Goal: Information Seeking & Learning: Learn about a topic

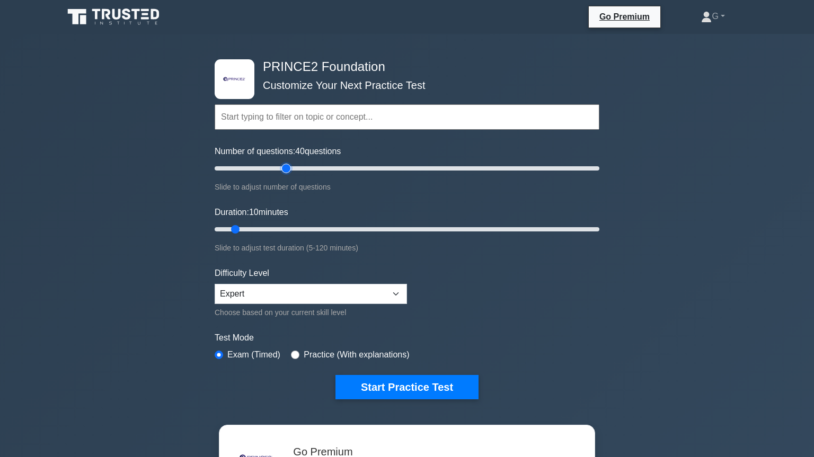
click at [285, 170] on input "Number of questions: 40 questions" at bounding box center [407, 168] width 385 height 13
click at [272, 169] on input "Number of questions: 40 questions" at bounding box center [407, 168] width 385 height 13
click at [255, 171] on input "Number of questions: 35 questions" at bounding box center [407, 168] width 385 height 13
type input "20"
click at [244, 171] on input "Number of questions: 25 questions" at bounding box center [407, 168] width 385 height 13
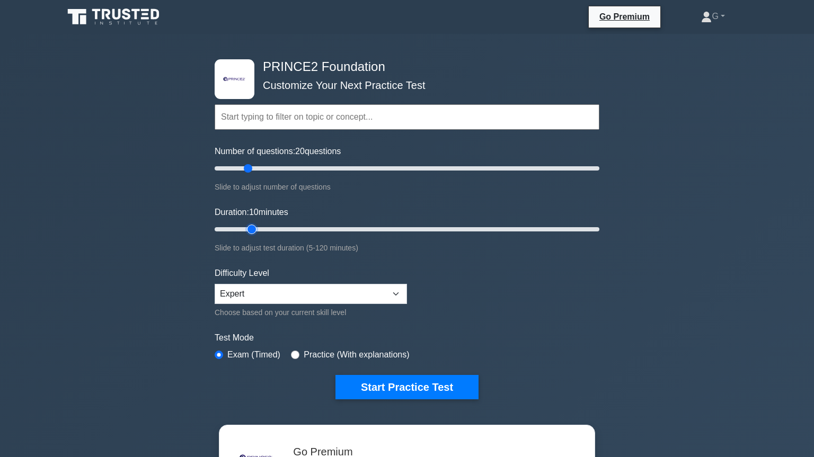
click at [252, 230] on input "Duration: 10 minutes" at bounding box center [407, 229] width 385 height 13
type input "20"
click at [263, 230] on input "Duration: 20 minutes" at bounding box center [407, 229] width 385 height 13
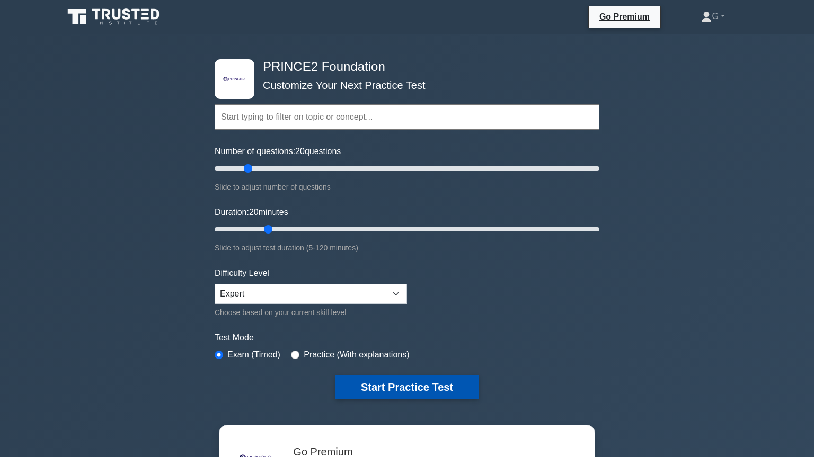
click at [394, 392] on button "Start Practice Test" at bounding box center [407, 387] width 143 height 24
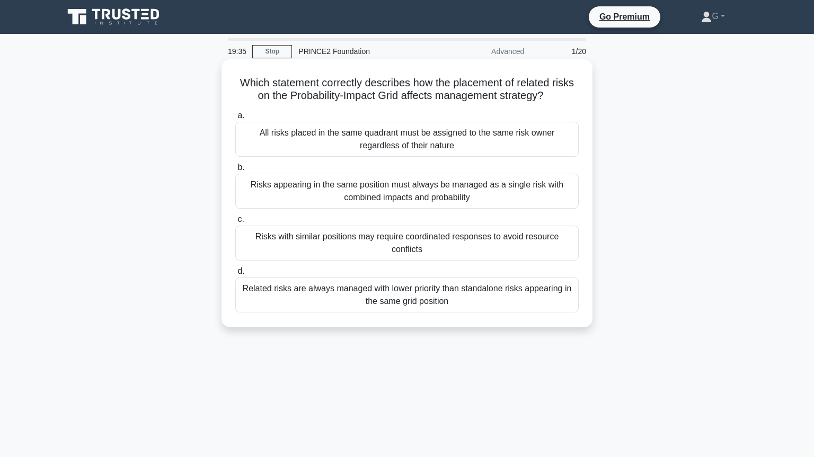
click at [432, 245] on div "Risks with similar positions may require coordinated responses to avoid resourc…" at bounding box center [406, 243] width 343 height 35
click at [235, 223] on input "c. Risks with similar positions may require coordinated responses to avoid reso…" at bounding box center [235, 219] width 0 height 7
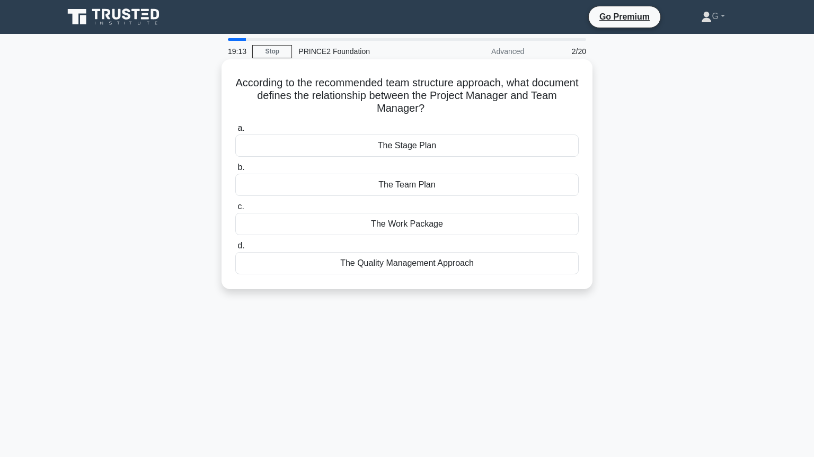
click at [395, 227] on div "The Work Package" at bounding box center [406, 224] width 343 height 22
click at [235, 210] on input "c. The Work Package" at bounding box center [235, 207] width 0 height 7
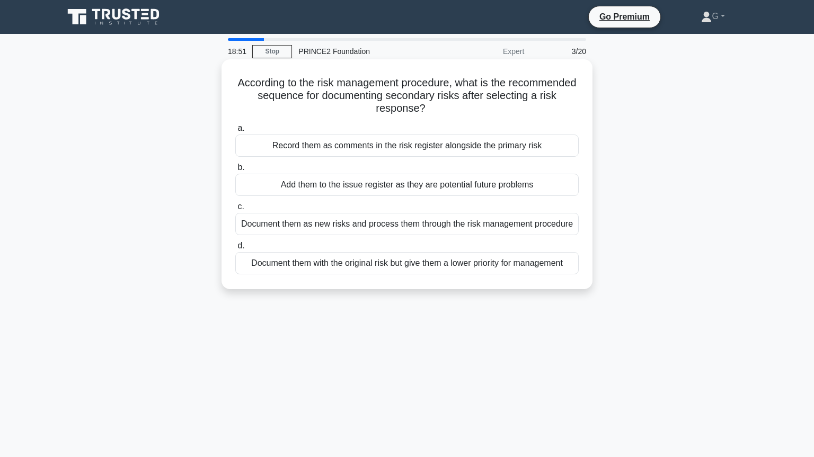
click at [437, 228] on div "Document them as new risks and process them through the risk management procedu…" at bounding box center [406, 224] width 343 height 22
click at [235, 210] on input "c. Document them as new risks and process them through the risk management proc…" at bounding box center [235, 207] width 0 height 7
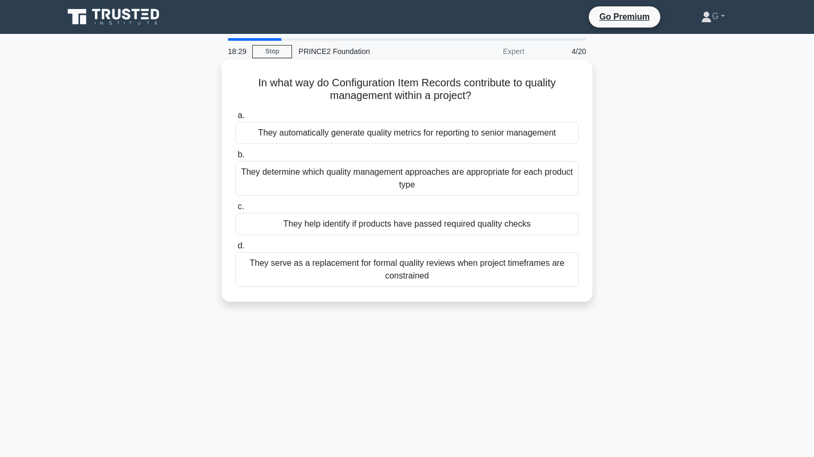
click at [433, 228] on div "They help identify if products have passed required quality checks" at bounding box center [406, 224] width 343 height 22
click at [235, 210] on input "c. They help identify if products have passed required quality checks" at bounding box center [235, 207] width 0 height 7
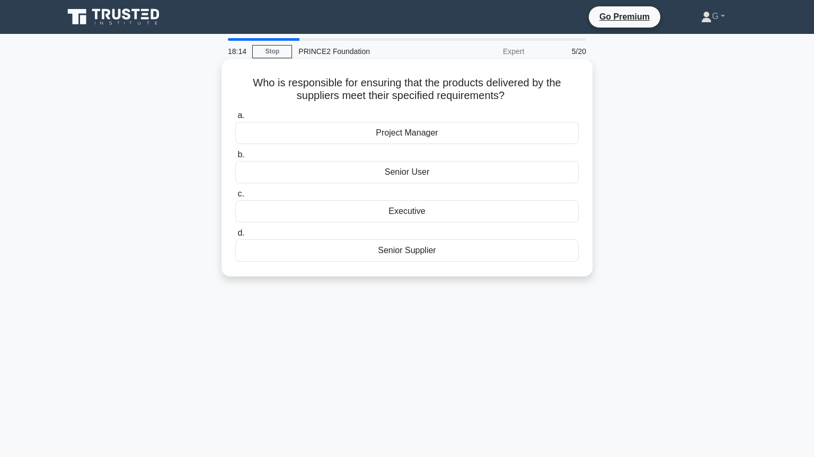
click at [408, 138] on div "Project Manager" at bounding box center [406, 133] width 343 height 22
click at [235, 119] on input "a. Project Manager" at bounding box center [235, 115] width 0 height 7
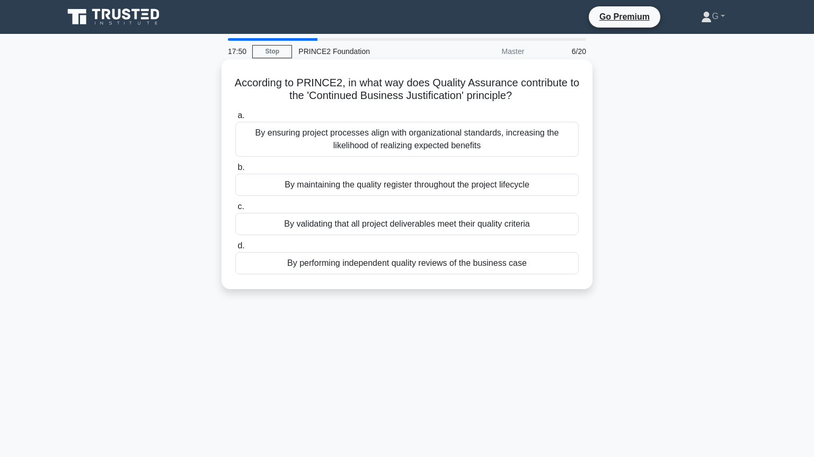
click at [408, 146] on div "By ensuring project processes align with organizational standards, increasing t…" at bounding box center [406, 139] width 343 height 35
click at [235, 119] on input "a. By ensuring project processes align with organizational standards, increasin…" at bounding box center [235, 115] width 0 height 7
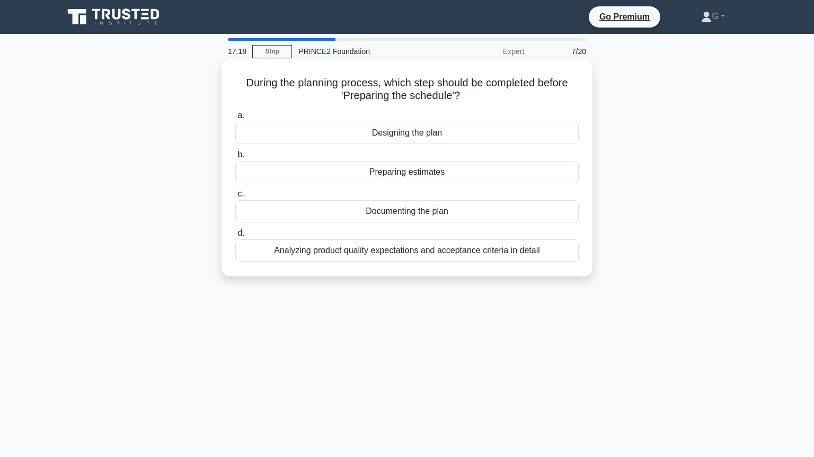
click at [377, 256] on div "Analyzing product quality expectations and acceptance criteria in detail" at bounding box center [406, 251] width 343 height 22
click at [235, 237] on input "d. Analyzing product quality expectations and acceptance criteria in detail" at bounding box center [235, 233] width 0 height 7
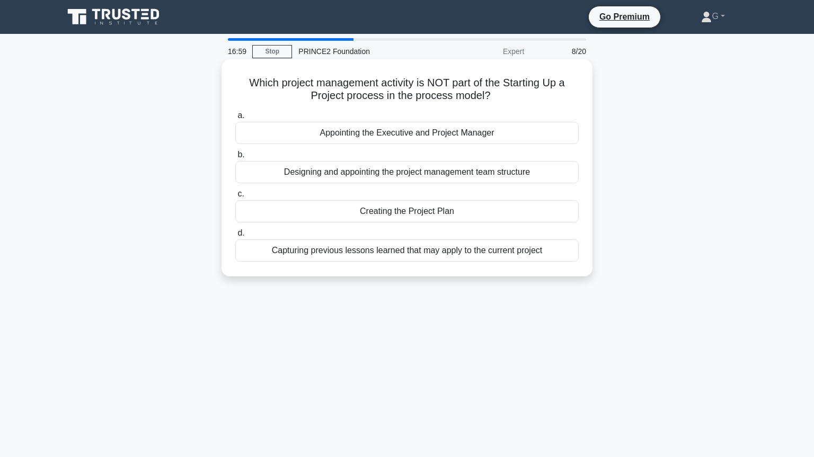
click at [352, 217] on div "Creating the Project Plan" at bounding box center [406, 211] width 343 height 22
click at [235, 198] on input "c. Creating the Project Plan" at bounding box center [235, 194] width 0 height 7
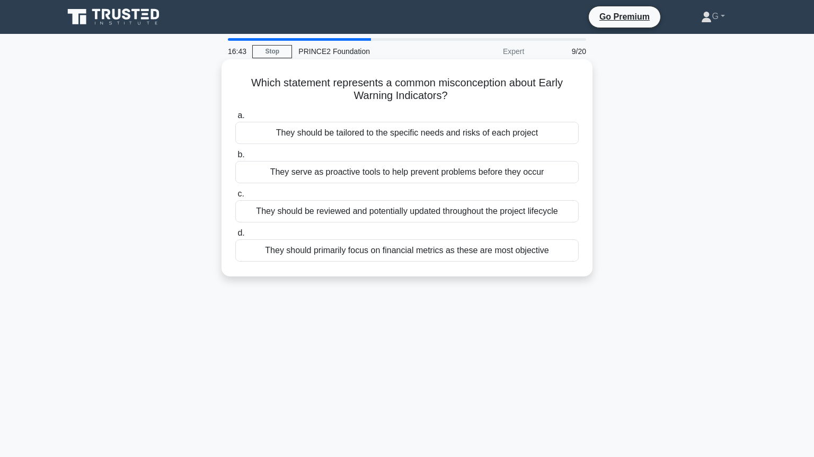
click at [383, 212] on div "They should be reviewed and potentially updated throughout the project lifecycle" at bounding box center [406, 211] width 343 height 22
click at [235, 198] on input "c. They should be reviewed and potentially updated throughout the project lifec…" at bounding box center [235, 194] width 0 height 7
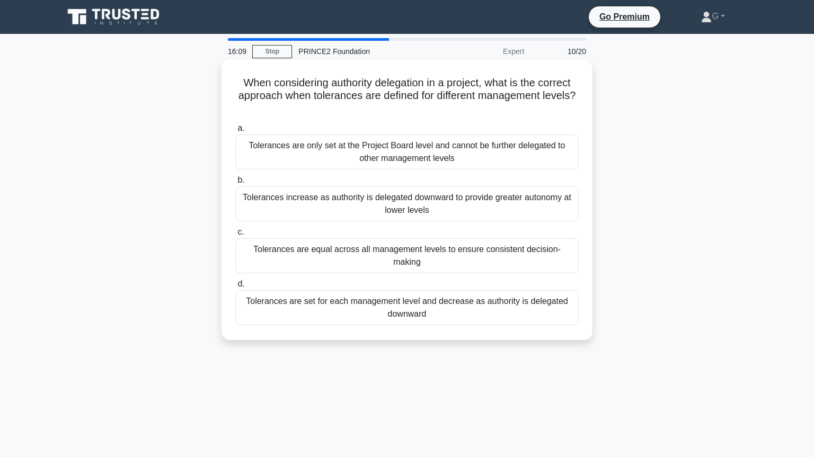
click at [375, 252] on div "Tolerances are equal across all management levels to ensure consistent decision…" at bounding box center [406, 256] width 343 height 35
click at [235, 236] on input "c. Tolerances are equal across all management levels to ensure consistent decis…" at bounding box center [235, 232] width 0 height 7
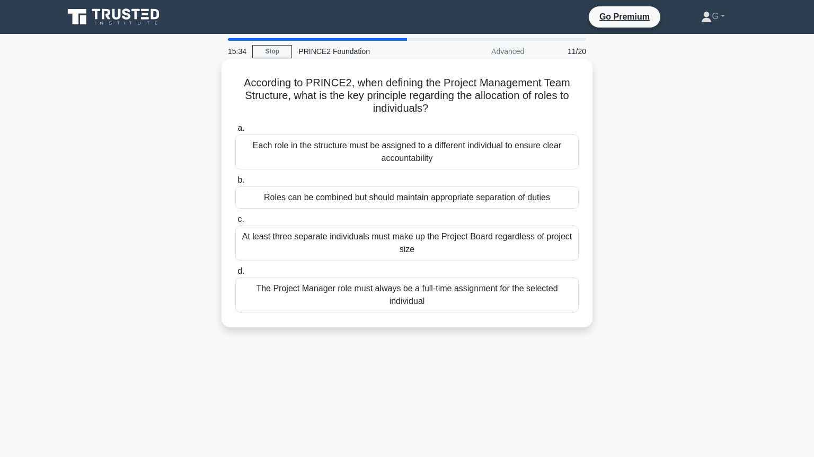
click at [417, 200] on div "Roles can be combined but should maintain appropriate separation of duties" at bounding box center [406, 198] width 343 height 22
click at [235, 184] on input "b. Roles can be combined but should maintain appropriate separation of duties" at bounding box center [235, 180] width 0 height 7
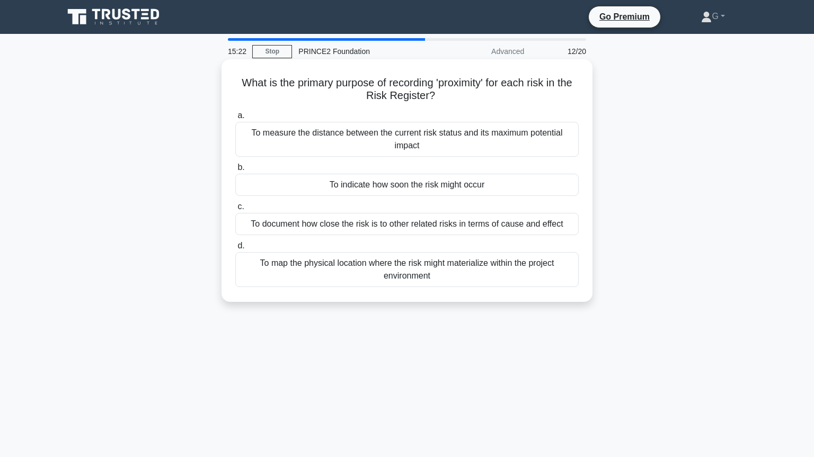
click at [422, 187] on div "To indicate how soon the risk might occur" at bounding box center [406, 185] width 343 height 22
click at [235, 171] on input "b. To indicate how soon the risk might occur" at bounding box center [235, 167] width 0 height 7
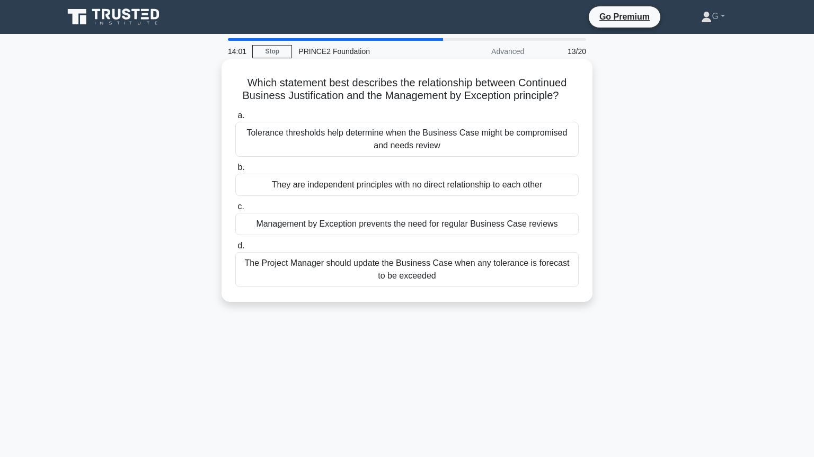
click at [416, 147] on div "Tolerance thresholds help determine when the Business Case might be compromised…" at bounding box center [406, 139] width 343 height 35
click at [235, 119] on input "a. Tolerance thresholds help determine when the Business Case might be compromi…" at bounding box center [235, 115] width 0 height 7
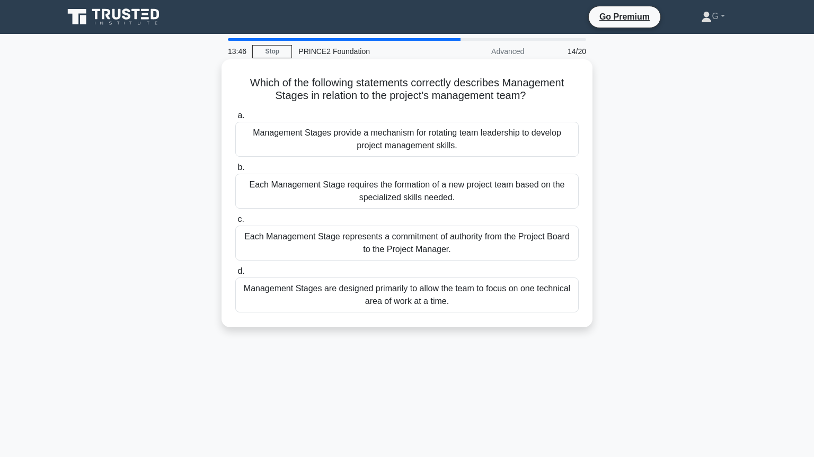
click at [383, 242] on div "Each Management Stage represents a commitment of authority from the Project Boa…" at bounding box center [406, 243] width 343 height 35
click at [235, 223] on input "c. Each Management Stage represents a commitment of authority from the Project …" at bounding box center [235, 219] width 0 height 7
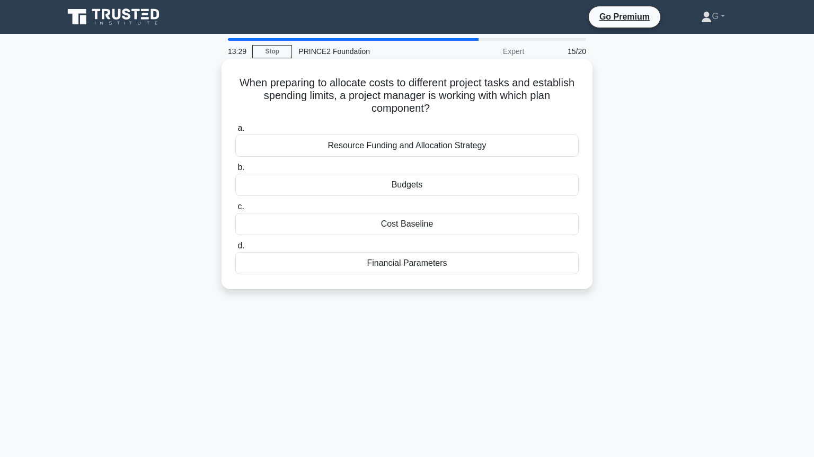
click at [447, 145] on div "Resource Funding and Allocation Strategy" at bounding box center [406, 146] width 343 height 22
click at [235, 132] on input "a. Resource Funding and Allocation Strategy" at bounding box center [235, 128] width 0 height 7
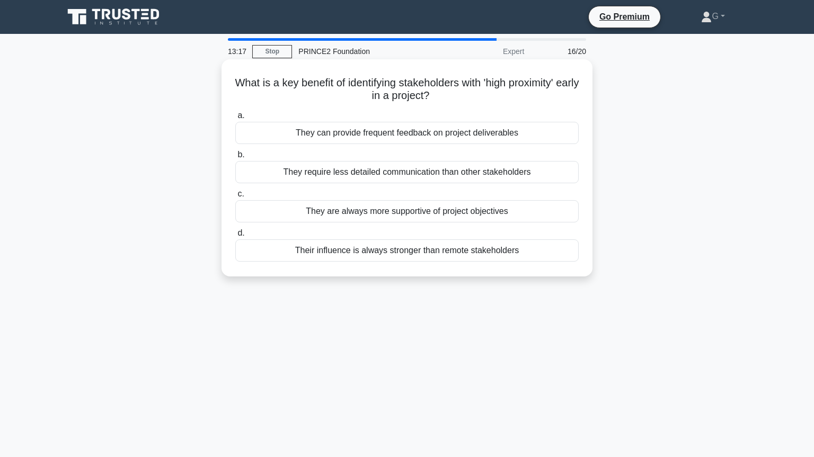
click at [415, 252] on div "Their influence is always stronger than remote stakeholders" at bounding box center [406, 251] width 343 height 22
click at [235, 237] on input "d. Their influence is always stronger than remote stakeholders" at bounding box center [235, 233] width 0 height 7
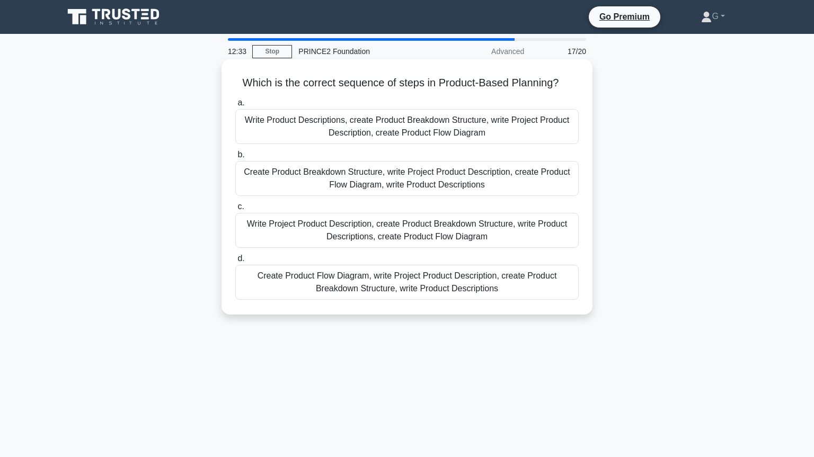
click at [427, 226] on div "Write Project Product Description, create Product Breakdown Structure, write Pr…" at bounding box center [406, 230] width 343 height 35
click at [235, 210] on input "c. Write Project Product Description, create Product Breakdown Structure, write…" at bounding box center [235, 207] width 0 height 7
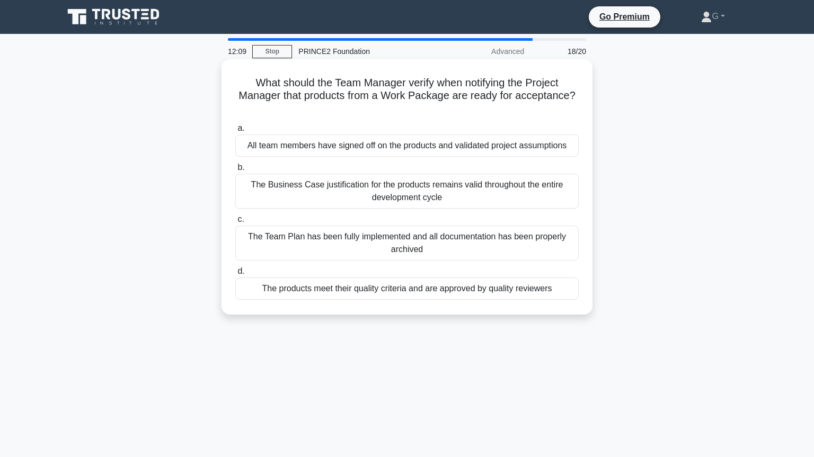
click at [453, 288] on div "The products meet their quality criteria and are approved by quality reviewers" at bounding box center [406, 289] width 343 height 22
click at [235, 275] on input "d. The products meet their quality criteria and are approved by quality reviewe…" at bounding box center [235, 271] width 0 height 7
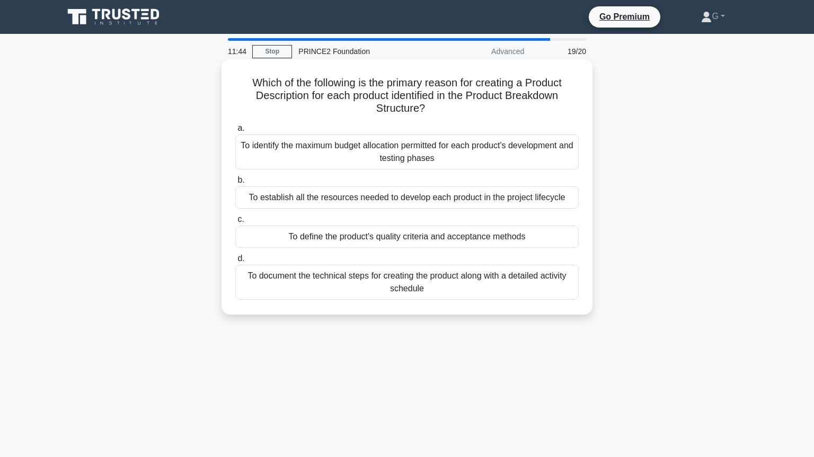
click at [482, 239] on div "To define the product's quality criteria and acceptance methods" at bounding box center [406, 237] width 343 height 22
click at [235, 223] on input "c. To define the product's quality criteria and acceptance methods" at bounding box center [235, 219] width 0 height 7
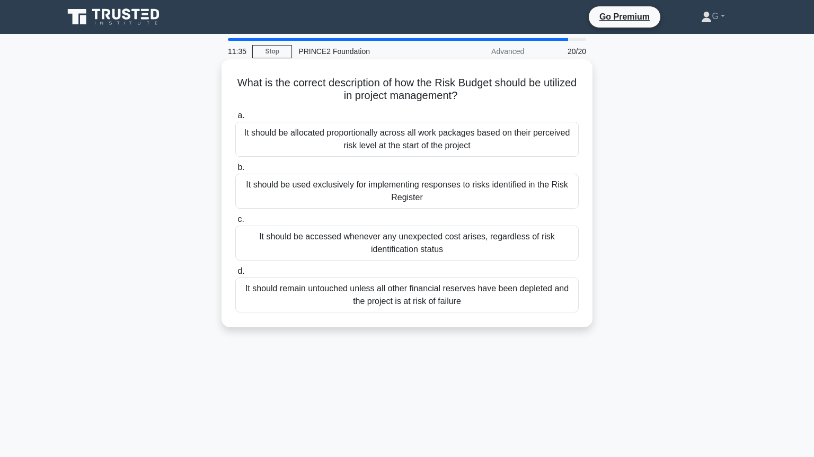
click at [500, 192] on div "It should be used exclusively for implementing responses to risks identified in…" at bounding box center [406, 191] width 343 height 35
click at [235, 171] on input "b. It should be used exclusively for implementing responses to risks identified…" at bounding box center [235, 167] width 0 height 7
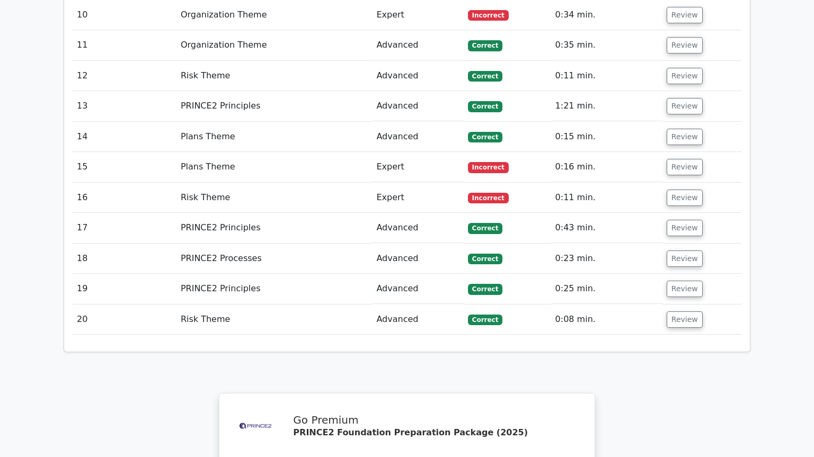
scroll to position [1730, 0]
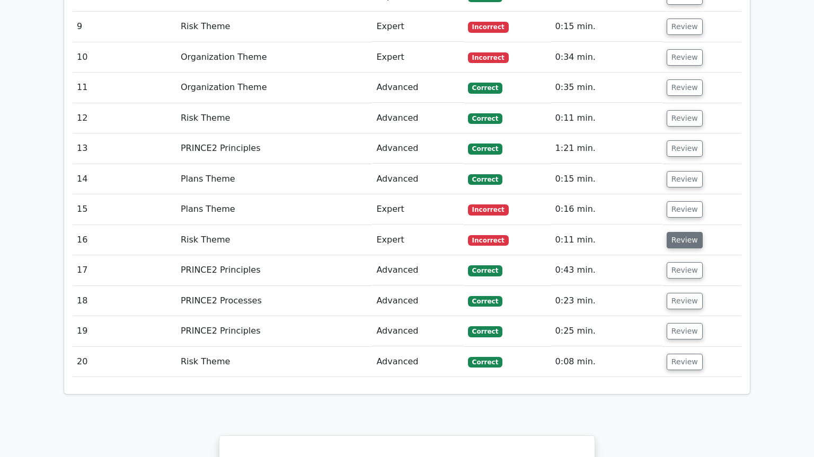
click at [679, 232] on button "Review" at bounding box center [685, 240] width 36 height 16
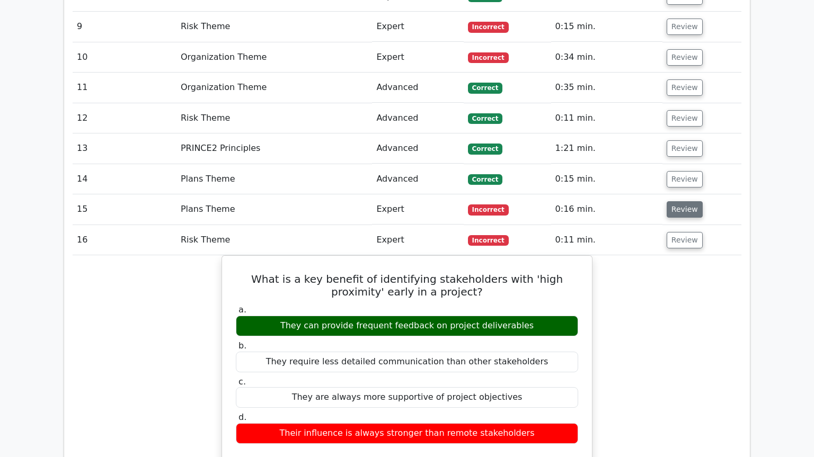
click at [680, 201] on button "Review" at bounding box center [685, 209] width 36 height 16
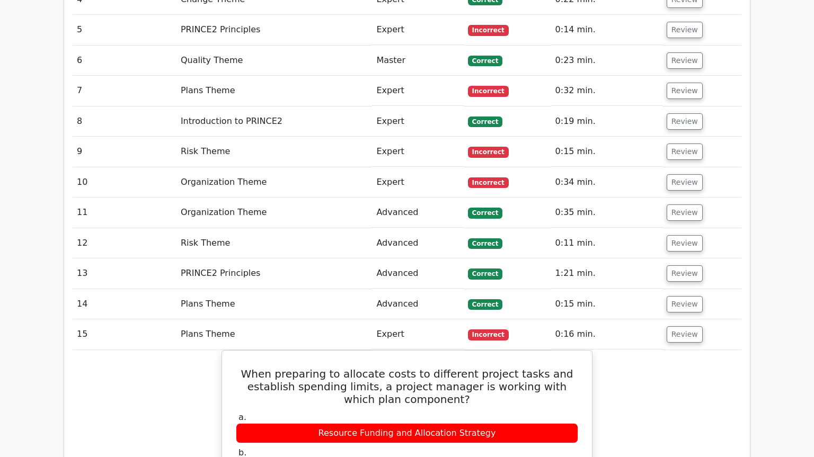
scroll to position [1586, 0]
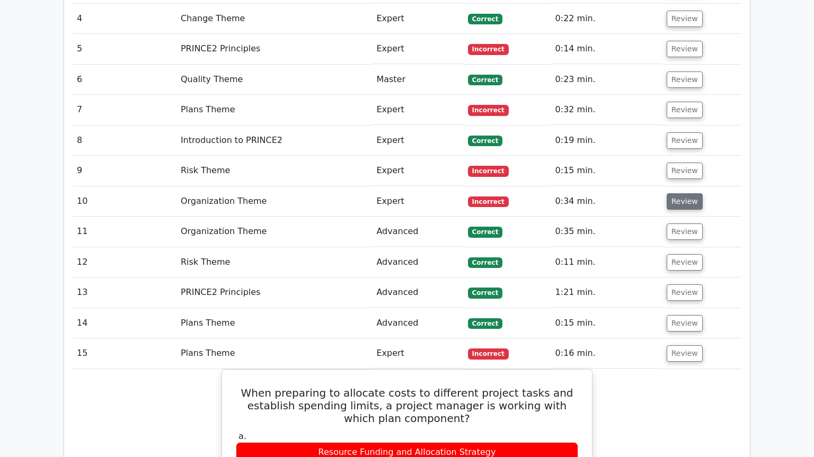
click at [680, 193] on button "Review" at bounding box center [685, 201] width 36 height 16
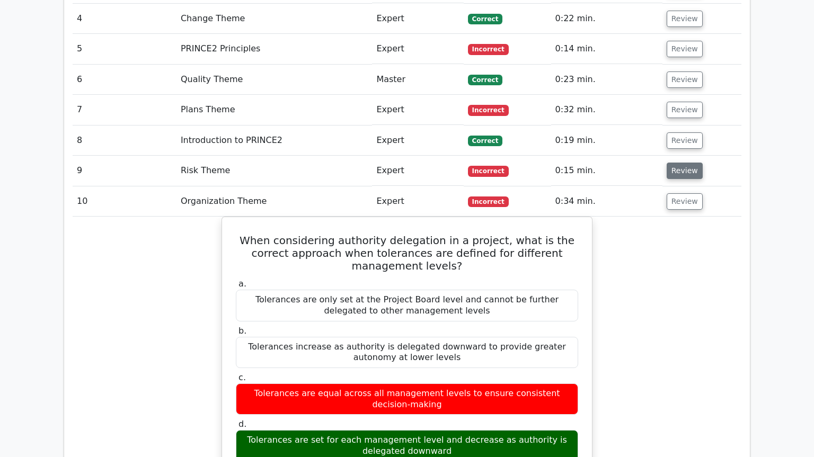
click at [684, 163] on button "Review" at bounding box center [685, 171] width 36 height 16
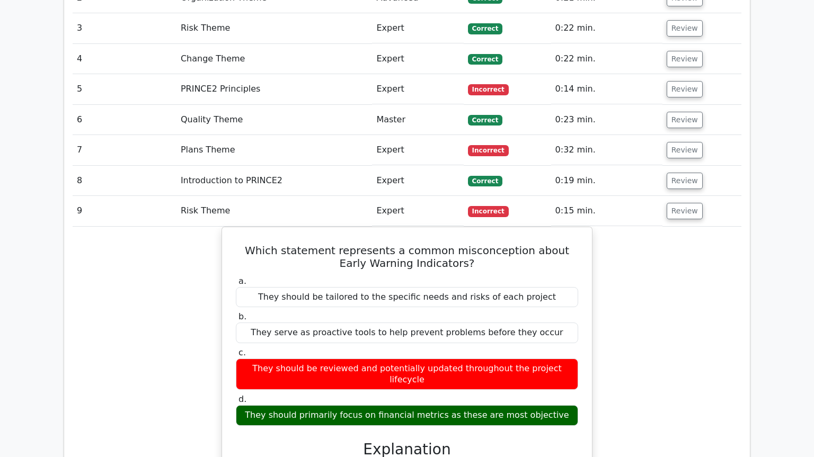
scroll to position [1514, 0]
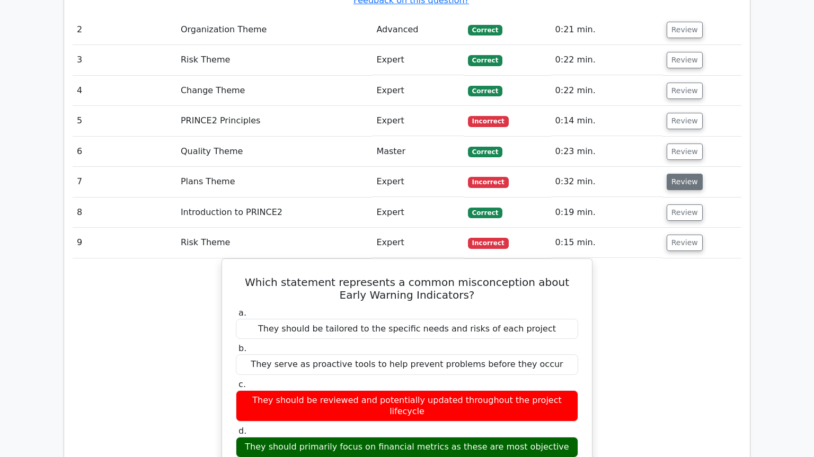
click at [678, 174] on button "Review" at bounding box center [685, 182] width 36 height 16
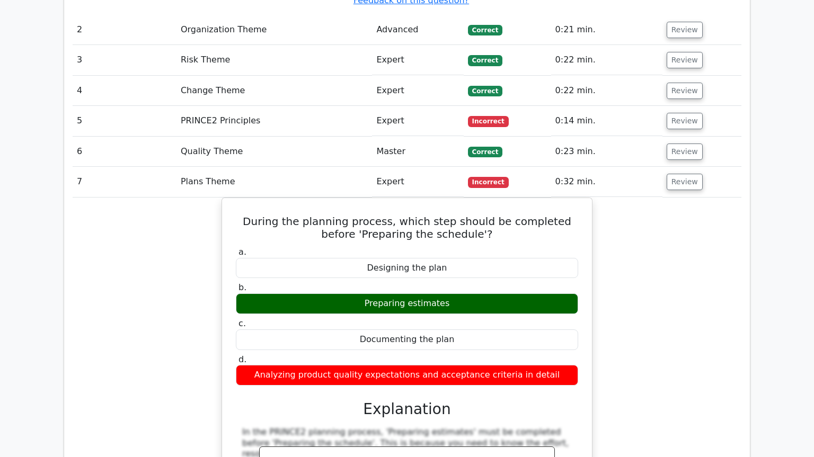
scroll to position [1442, 0]
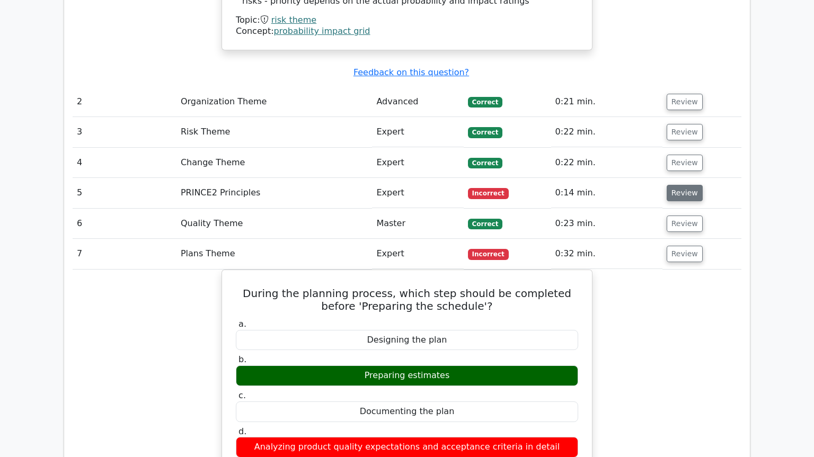
click at [673, 185] on button "Review" at bounding box center [685, 193] width 36 height 16
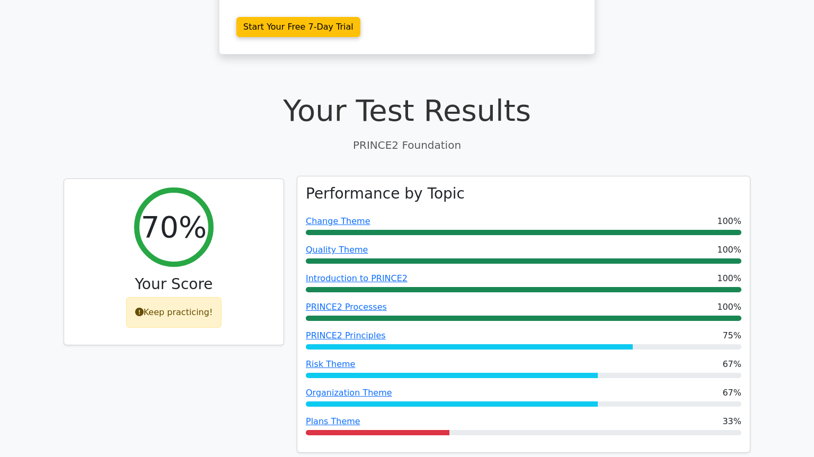
scroll to position [288, 0]
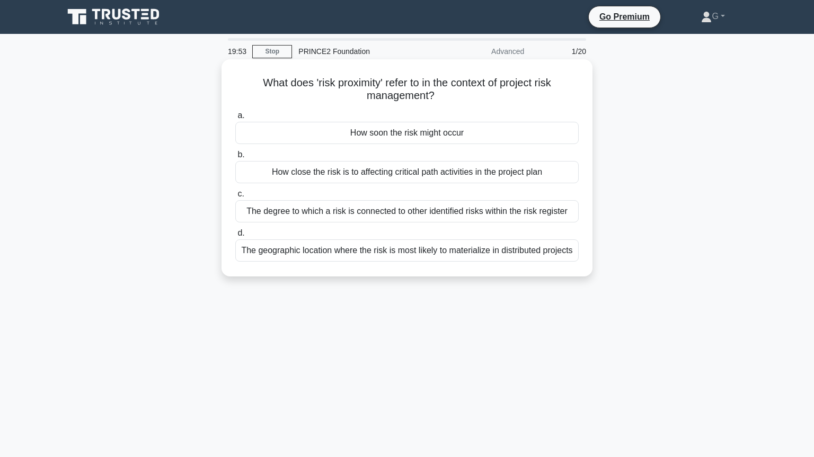
click at [330, 138] on div "How soon the risk might occur" at bounding box center [406, 133] width 343 height 22
click at [235, 119] on input "a. How soon the risk might occur" at bounding box center [235, 115] width 0 height 7
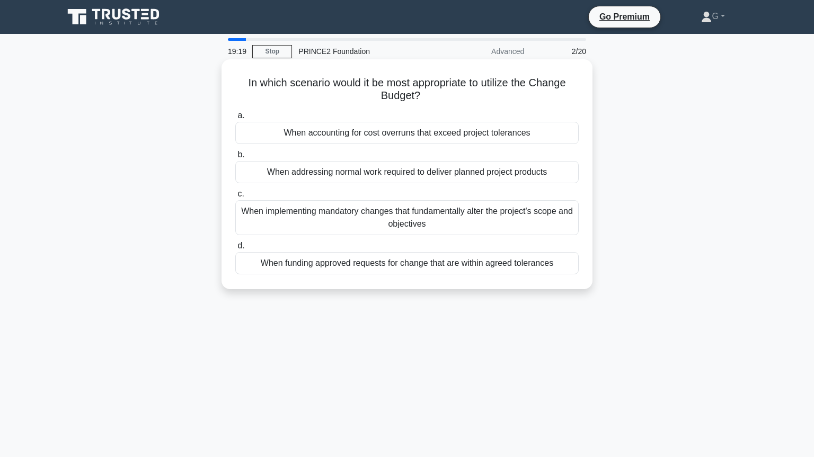
click at [367, 226] on div "When implementing mandatory changes that fundamentally alter the project's scop…" at bounding box center [406, 217] width 343 height 35
click at [235, 198] on input "c. When implementing mandatory changes that fundamentally alter the project's s…" at bounding box center [235, 194] width 0 height 7
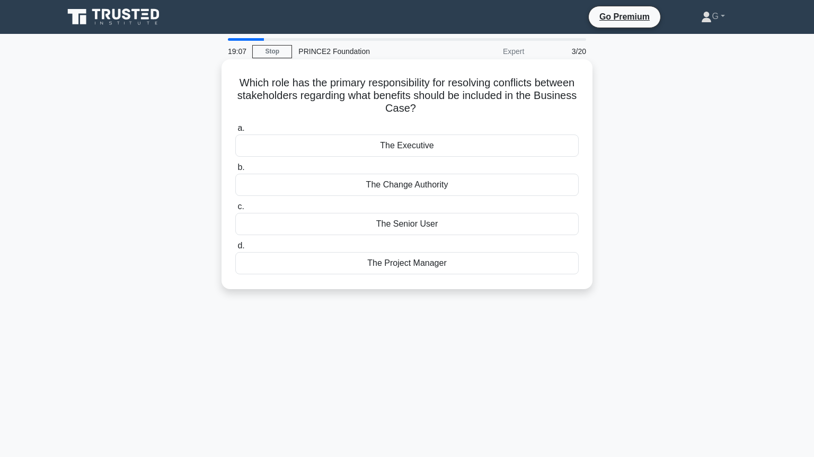
click at [398, 145] on div "The Executive" at bounding box center [406, 146] width 343 height 22
click at [235, 132] on input "a. The Executive" at bounding box center [235, 128] width 0 height 7
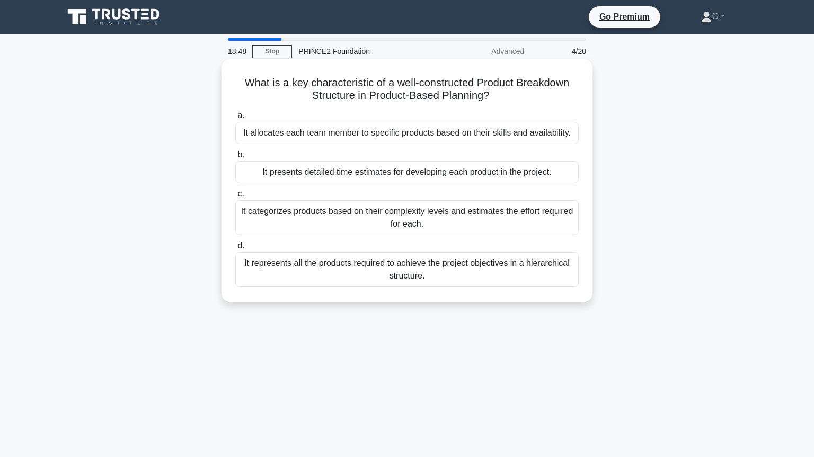
click at [427, 269] on div "It represents all the products required to achieve the project objectives in a …" at bounding box center [406, 269] width 343 height 35
click at [235, 250] on input "d. It represents all the products required to achieve the project objectives in…" at bounding box center [235, 246] width 0 height 7
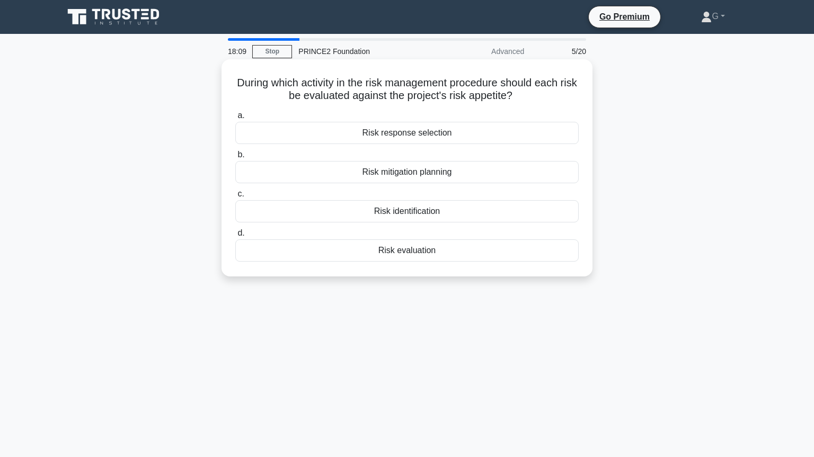
click at [382, 173] on div "Risk mitigation planning" at bounding box center [406, 172] width 343 height 22
click at [235, 158] on input "b. Risk mitigation planning" at bounding box center [235, 155] width 0 height 7
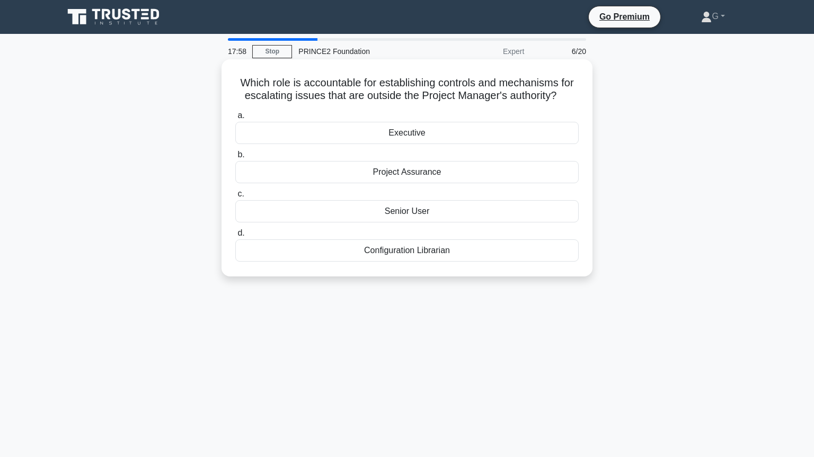
click at [380, 180] on div "Project Assurance" at bounding box center [406, 172] width 343 height 22
click at [235, 158] on input "b. Project Assurance" at bounding box center [235, 155] width 0 height 7
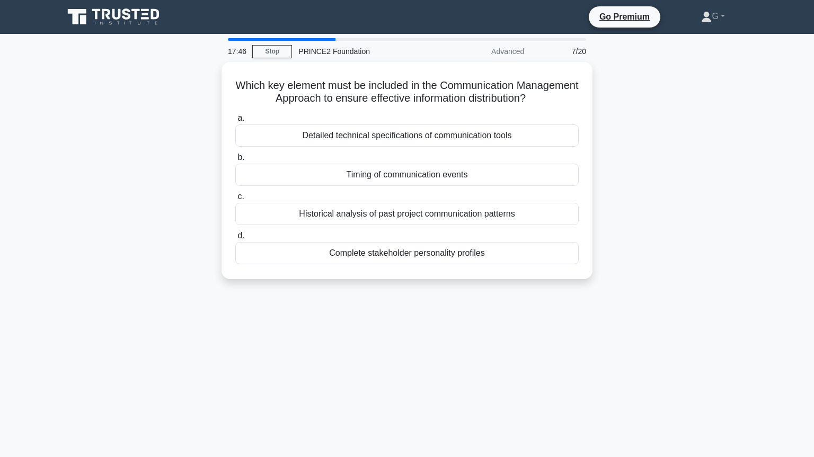
click at [380, 180] on div "Timing of communication events" at bounding box center [406, 175] width 343 height 22
click at [235, 161] on input "b. Timing of communication events" at bounding box center [235, 157] width 0 height 7
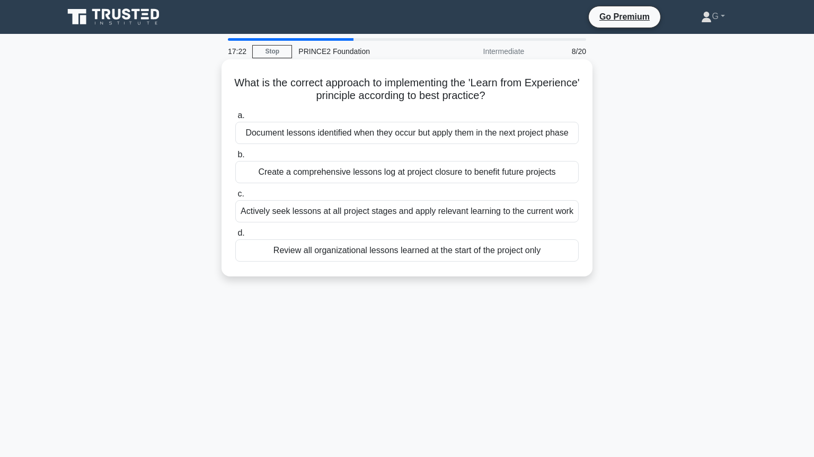
click at [372, 216] on div "Actively seek lessons at all project stages and apply relevant learning to the …" at bounding box center [406, 211] width 343 height 22
click at [235, 198] on input "c. Actively seek lessons at all project stages and apply relevant learning to t…" at bounding box center [235, 194] width 0 height 7
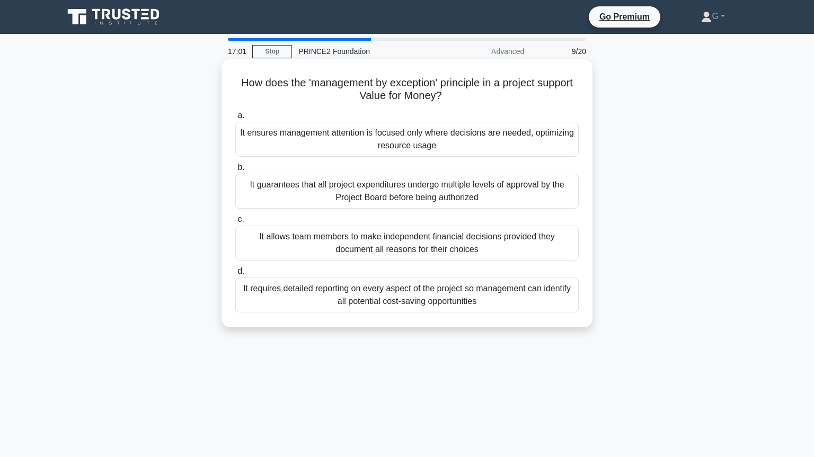
click at [384, 143] on div "It ensures management attention is focused only where decisions are needed, opt…" at bounding box center [406, 139] width 343 height 35
click at [235, 119] on input "a. It ensures management attention is focused only where decisions are needed, …" at bounding box center [235, 115] width 0 height 7
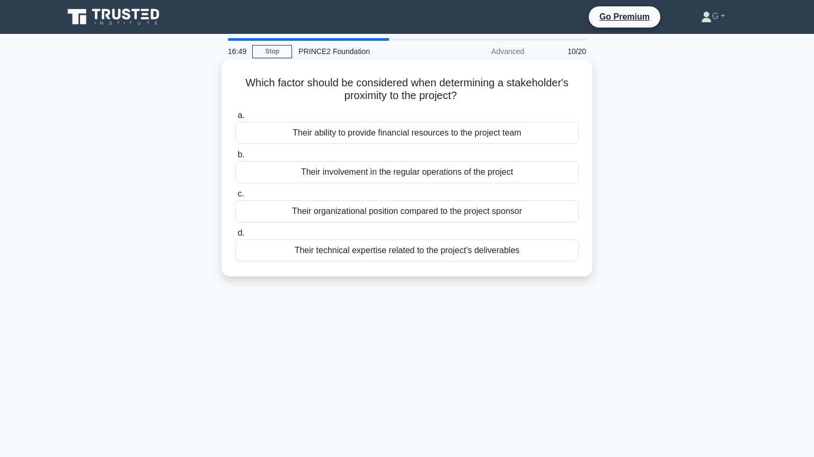
click at [372, 177] on div "Their involvement in the regular operations of the project" at bounding box center [406, 172] width 343 height 22
click at [235, 158] on input "b. Their involvement in the regular operations of the project" at bounding box center [235, 155] width 0 height 7
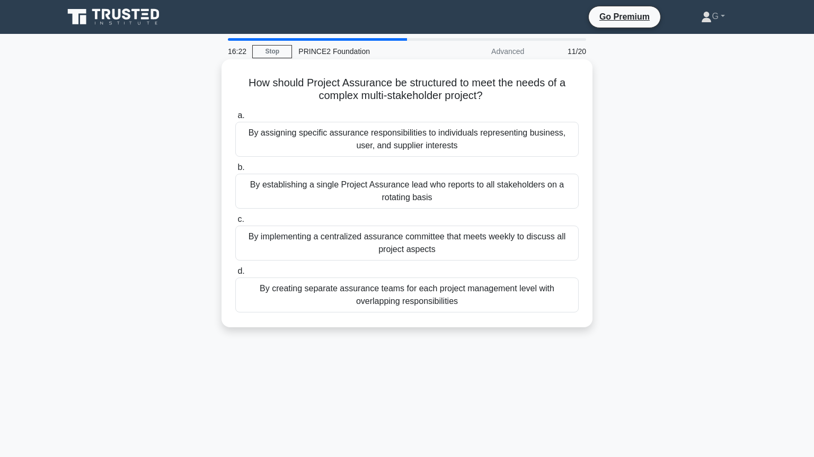
click at [486, 141] on div "By assigning specific assurance responsibilities to individuals representing bu…" at bounding box center [406, 139] width 343 height 35
click at [235, 119] on input "a. By assigning specific assurance responsibilities to individuals representing…" at bounding box center [235, 115] width 0 height 7
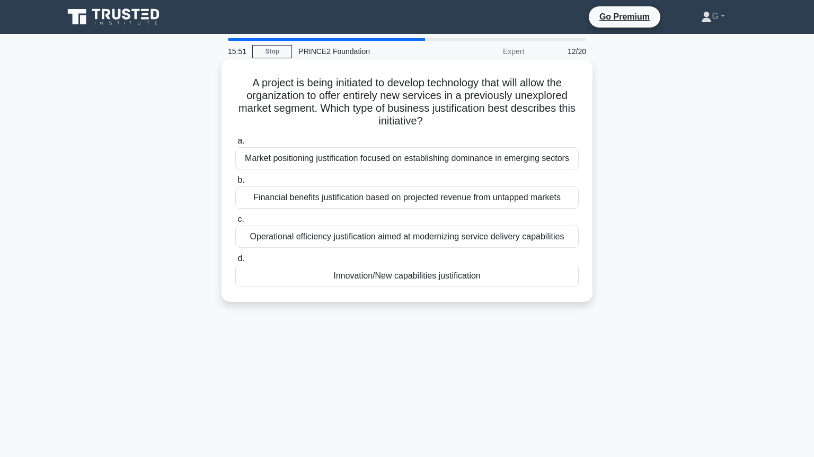
click at [476, 164] on div "Market positioning justification focused on establishing dominance in emerging …" at bounding box center [406, 158] width 343 height 22
click at [235, 145] on input "a. Market positioning justification focused on establishing dominance in emergi…" at bounding box center [235, 141] width 0 height 7
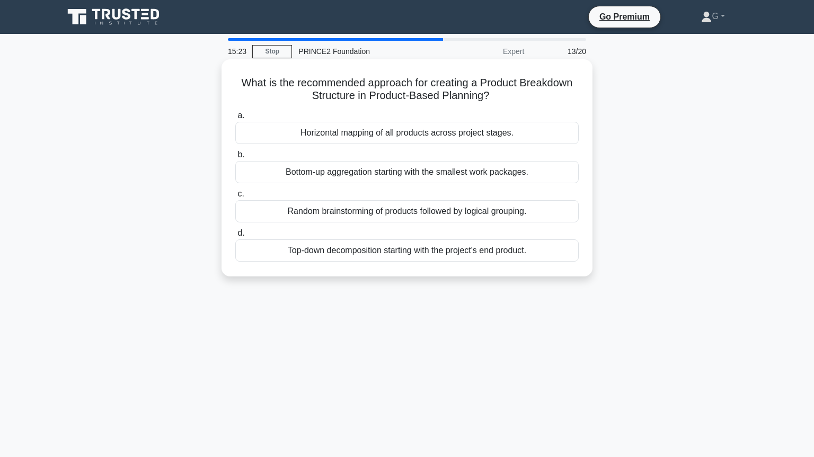
click at [422, 258] on div "Top-down decomposition starting with the project's end product." at bounding box center [406, 251] width 343 height 22
click at [235, 237] on input "d. Top-down decomposition starting with the project's end product." at bounding box center [235, 233] width 0 height 7
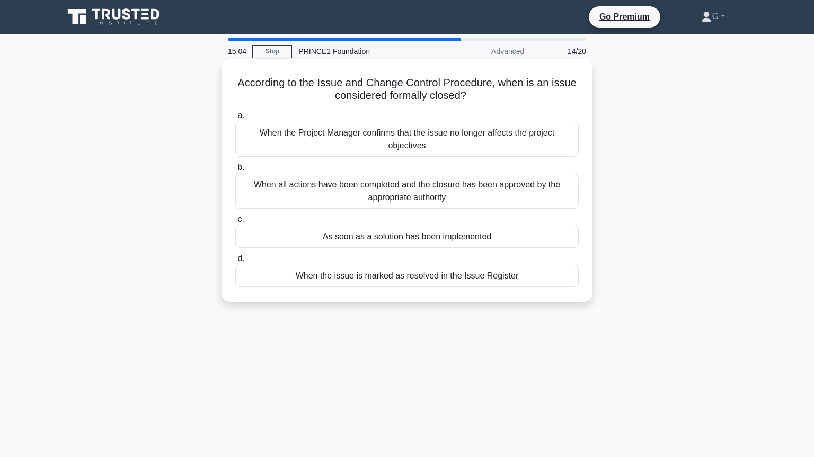
click at [407, 277] on div "When the issue is marked as resolved in the Issue Register" at bounding box center [406, 276] width 343 height 22
click at [235, 262] on input "d. When the issue is marked as resolved in the Issue Register" at bounding box center [235, 258] width 0 height 7
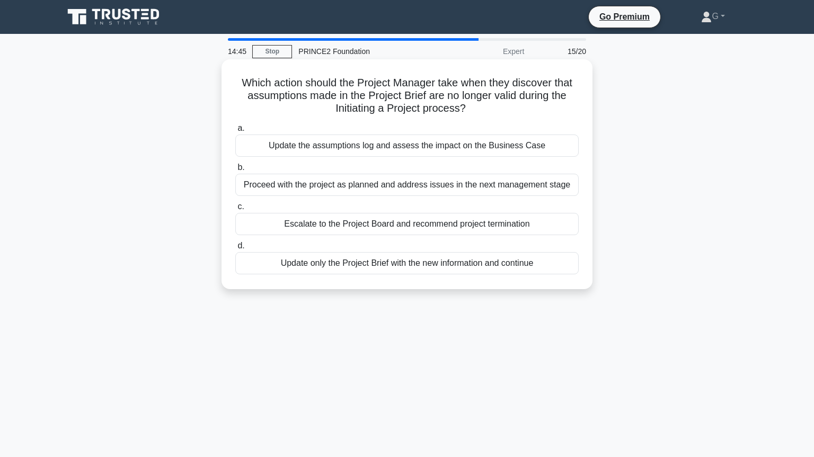
click at [405, 228] on div "Escalate to the Project Board and recommend project termination" at bounding box center [406, 224] width 343 height 22
click at [235, 210] on input "c. Escalate to the Project Board and recommend project termination" at bounding box center [235, 207] width 0 height 7
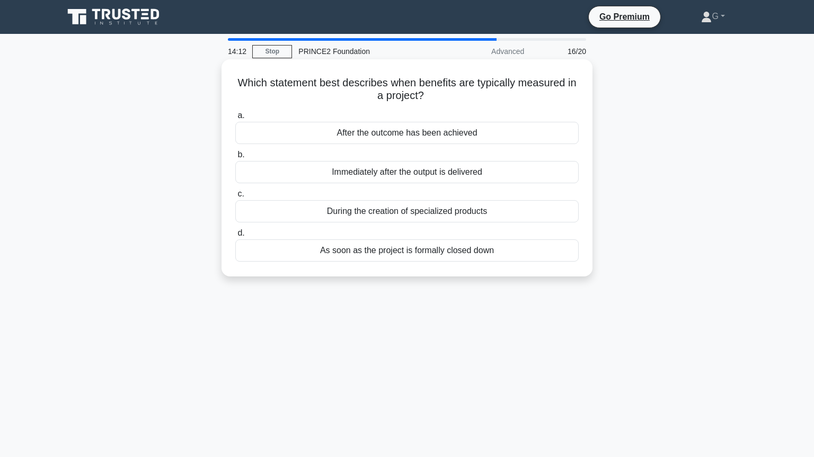
click at [401, 251] on div "As soon as the project is formally closed down" at bounding box center [406, 251] width 343 height 22
click at [235, 237] on input "d. As soon as the project is formally closed down" at bounding box center [235, 233] width 0 height 7
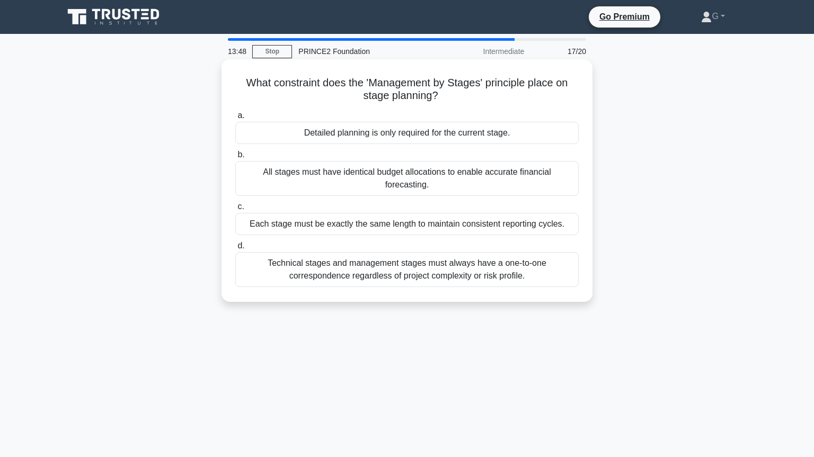
click at [360, 253] on div "Technical stages and management stages must always have a one-to-one correspond…" at bounding box center [406, 269] width 343 height 35
click at [235, 250] on input "d. Technical stages and management stages must always have a one-to-one corresp…" at bounding box center [235, 246] width 0 height 7
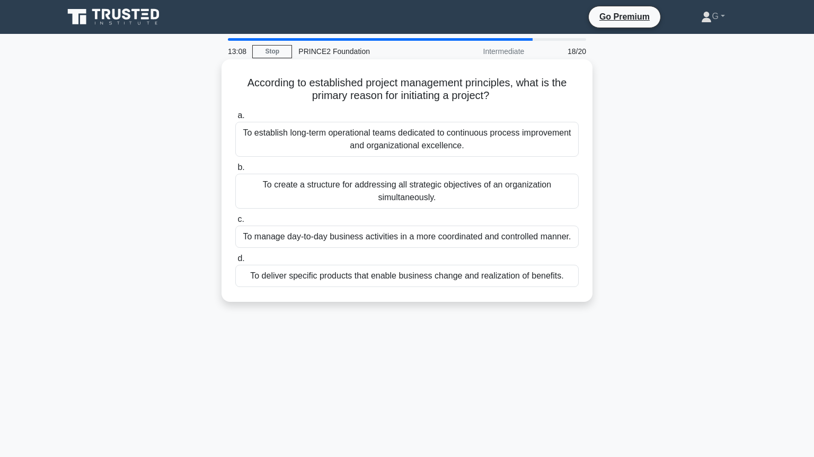
click at [345, 280] on div "To deliver specific products that enable business change and realization of ben…" at bounding box center [406, 276] width 343 height 22
click at [235, 262] on input "d. To deliver specific products that enable business change and realization of …" at bounding box center [235, 258] width 0 height 7
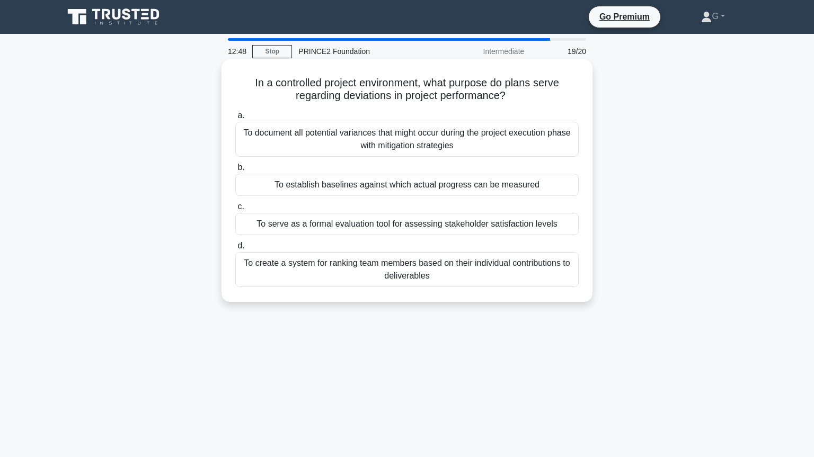
click at [398, 191] on div "To establish baselines against which actual progress can be measured" at bounding box center [406, 185] width 343 height 22
click at [235, 171] on input "b. To establish baselines against which actual progress can be measured" at bounding box center [235, 167] width 0 height 7
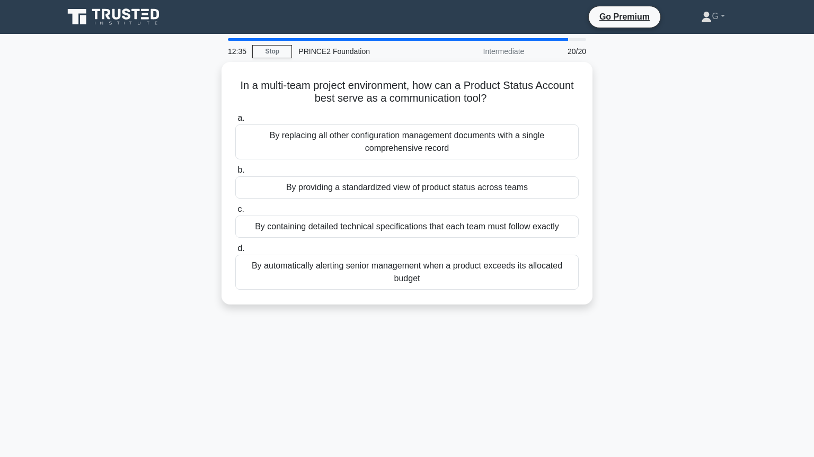
click at [398, 191] on div "By providing a standardized view of product status across teams" at bounding box center [406, 188] width 343 height 22
click at [235, 174] on input "b. By providing a standardized view of product status across teams" at bounding box center [235, 170] width 0 height 7
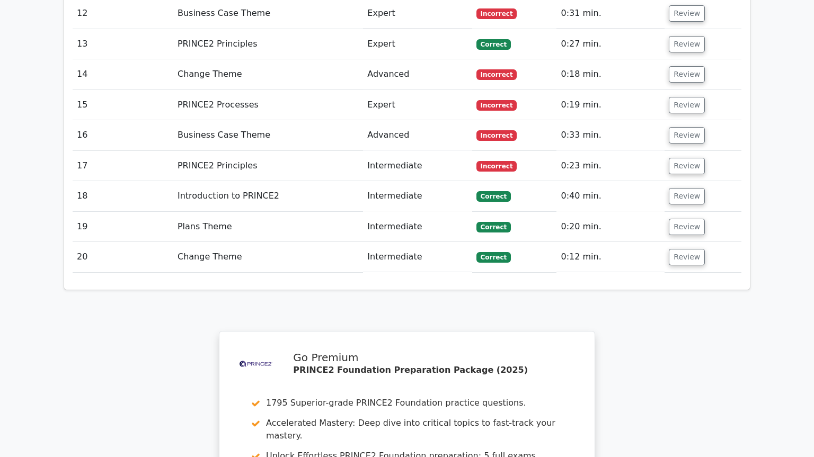
scroll to position [1730, 0]
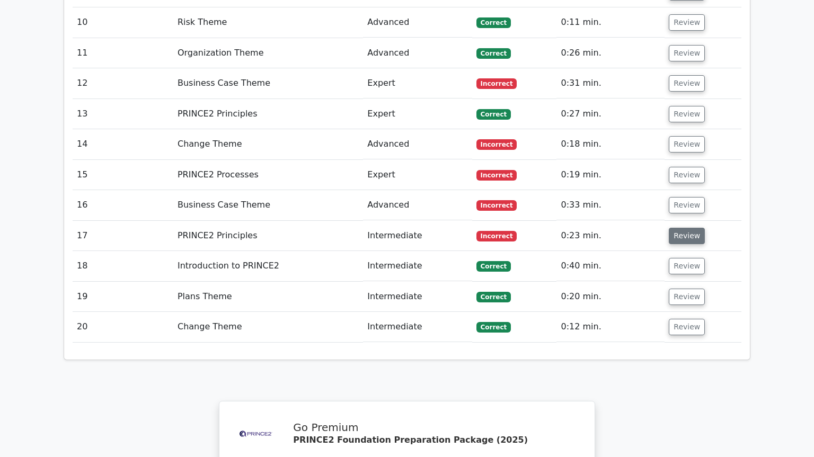
click at [685, 228] on button "Review" at bounding box center [687, 236] width 36 height 16
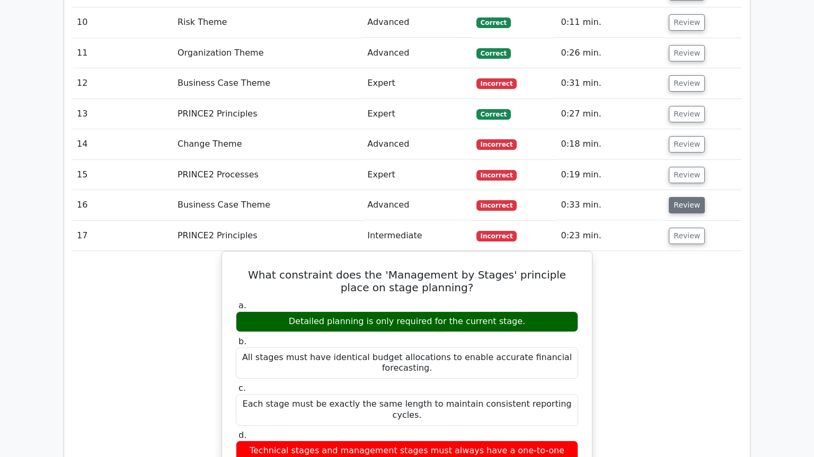
click at [685, 197] on button "Review" at bounding box center [687, 205] width 36 height 16
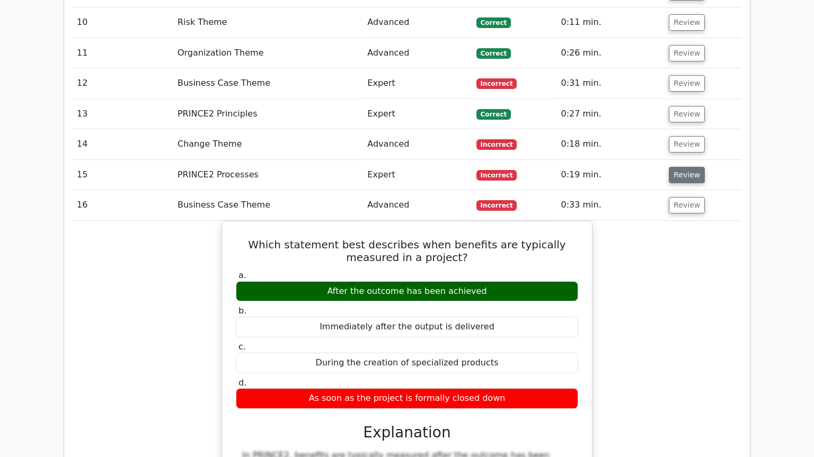
click at [687, 167] on button "Review" at bounding box center [687, 175] width 36 height 16
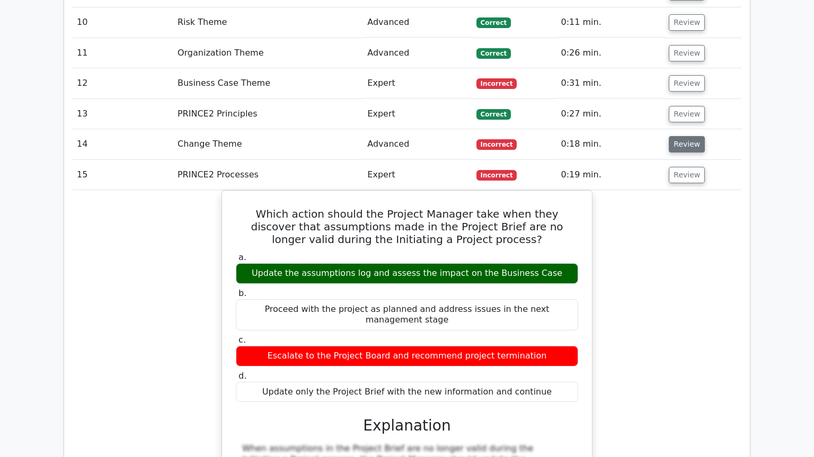
click at [684, 136] on button "Review" at bounding box center [687, 144] width 36 height 16
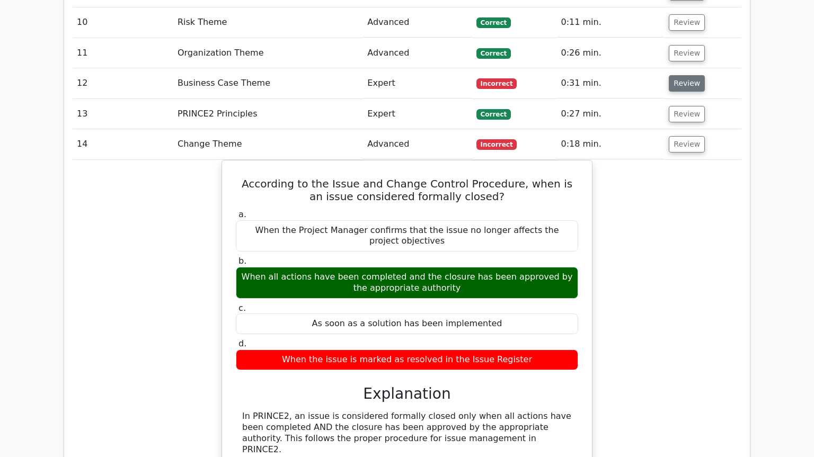
click at [681, 75] on button "Review" at bounding box center [687, 83] width 36 height 16
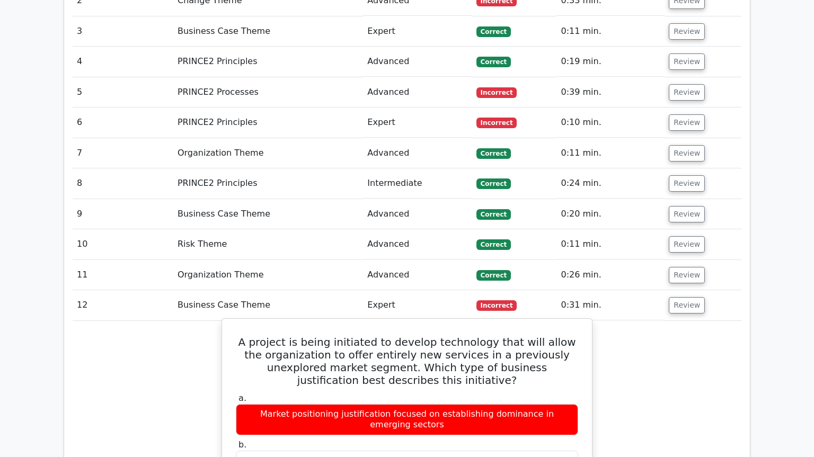
scroll to position [1442, 0]
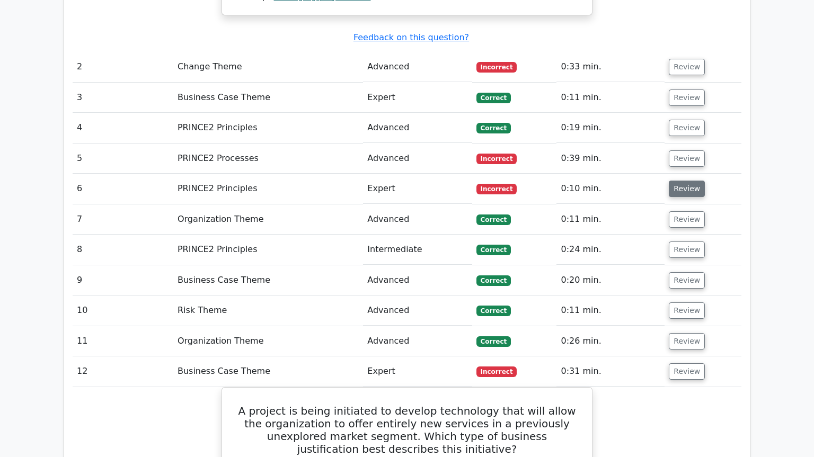
click at [681, 181] on button "Review" at bounding box center [687, 189] width 36 height 16
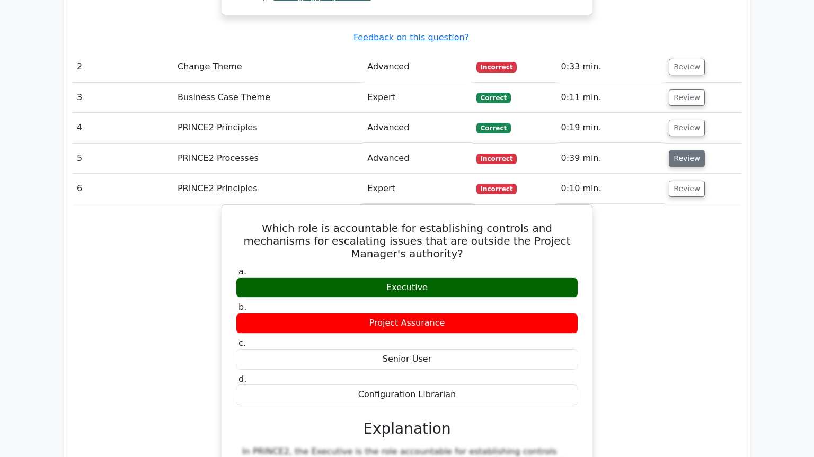
click at [688, 151] on button "Review" at bounding box center [687, 159] width 36 height 16
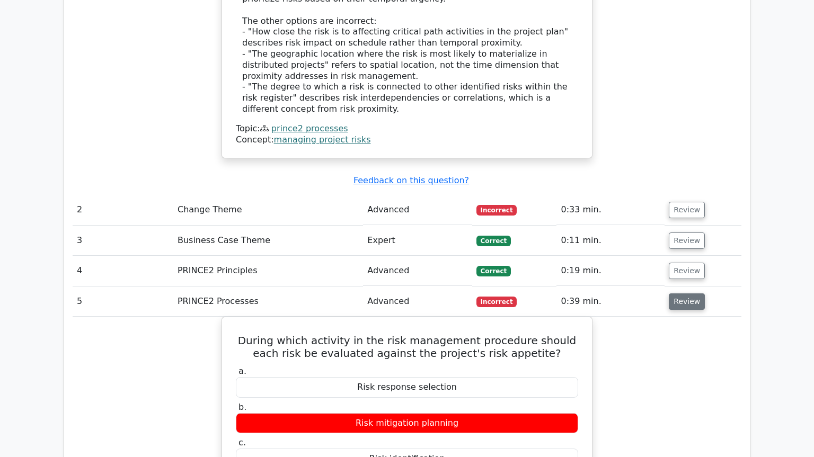
scroll to position [1298, 0]
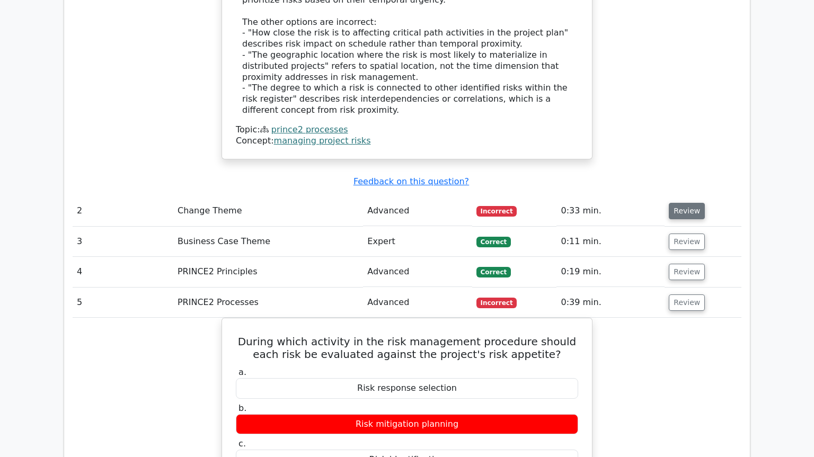
click at [675, 203] on button "Review" at bounding box center [687, 211] width 36 height 16
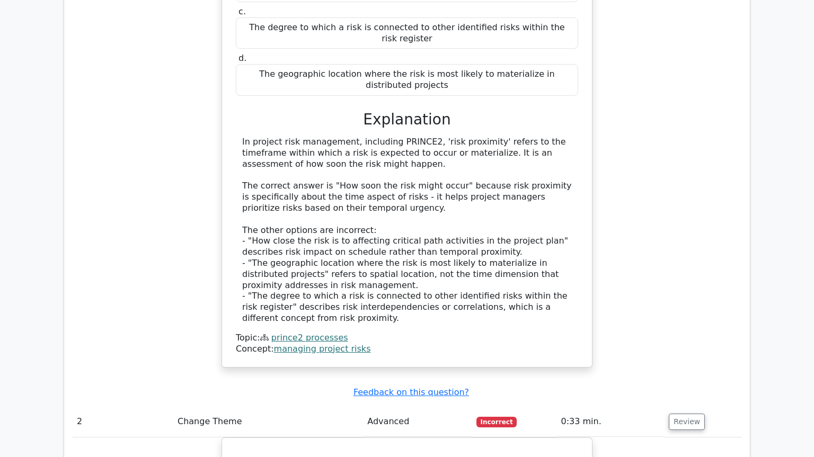
scroll to position [1081, 0]
